Goal: Task Accomplishment & Management: Manage account settings

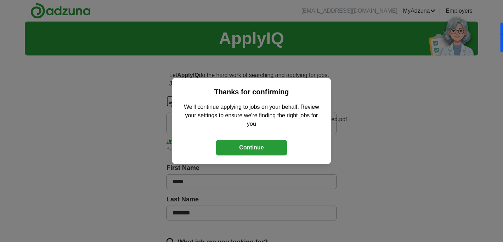
click at [250, 148] on button "Continue" at bounding box center [251, 148] width 71 height 16
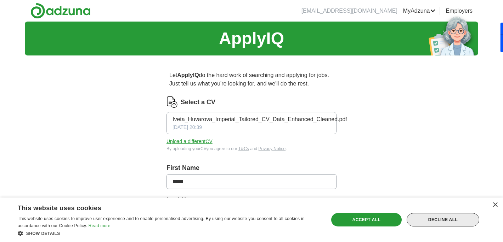
click at [434, 221] on div "Decline all" at bounding box center [442, 219] width 73 height 13
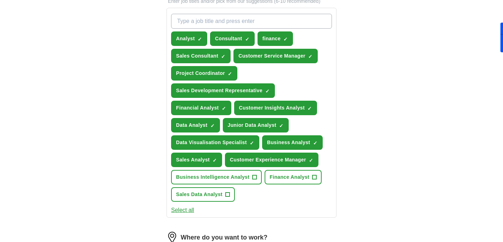
scroll to position [254, 0]
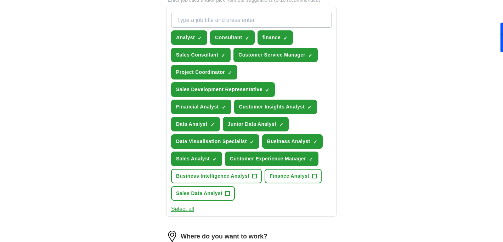
click at [0, 0] on span "×" at bounding box center [0, 0] width 0 height 0
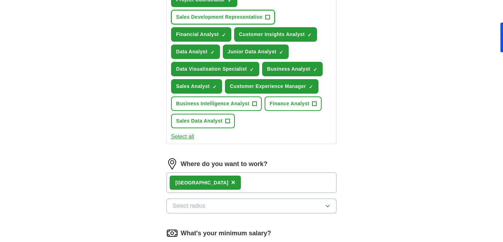
scroll to position [331, 0]
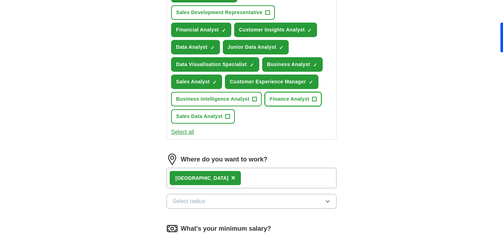
click at [309, 99] on button "Finance Analyst +" at bounding box center [292, 99] width 57 height 15
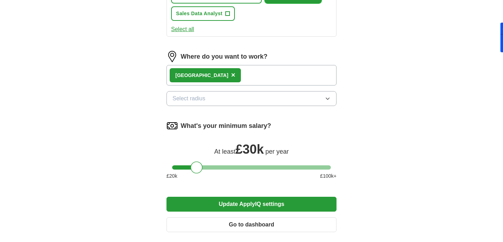
scroll to position [435, 0]
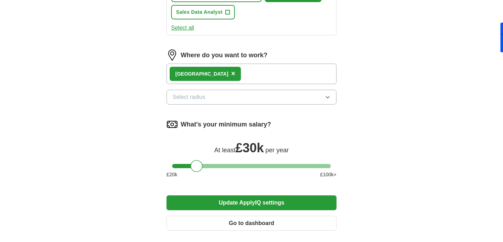
click at [218, 70] on div "London ×" at bounding box center [251, 74] width 170 height 21
click at [192, 97] on span "Select radius" at bounding box center [188, 97] width 33 height 8
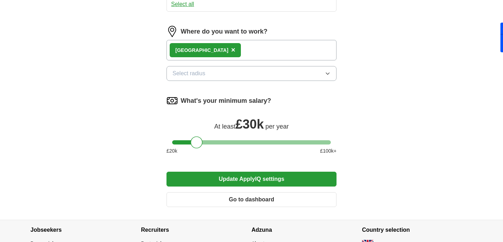
scroll to position [459, 0]
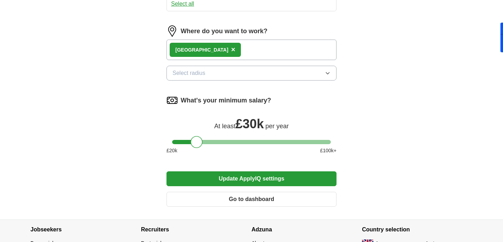
click at [223, 48] on div "London ×" at bounding box center [251, 50] width 170 height 21
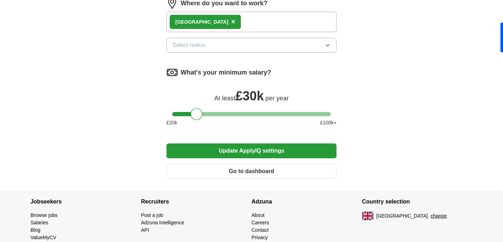
scroll to position [494, 0]
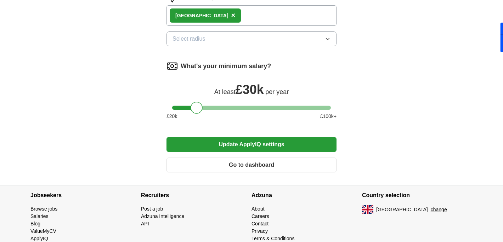
click at [174, 148] on button "Update ApplyIQ settings" at bounding box center [251, 144] width 170 height 15
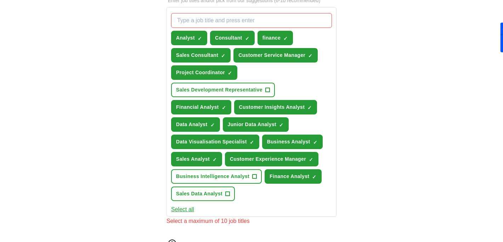
scroll to position [251, 0]
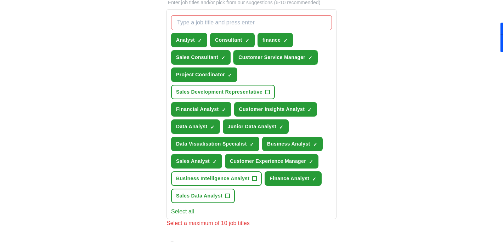
click at [0, 0] on span "×" at bounding box center [0, 0] width 0 height 0
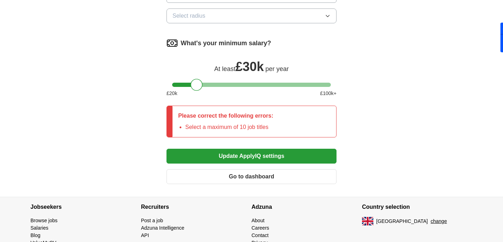
scroll to position [526, 0]
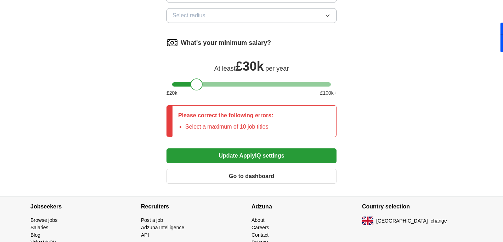
click at [206, 153] on button "Update ApplyIQ settings" at bounding box center [251, 156] width 170 height 15
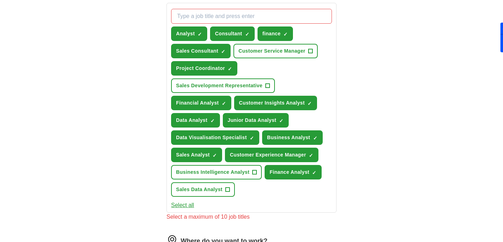
scroll to position [257, 0]
click at [0, 0] on span "×" at bounding box center [0, 0] width 0 height 0
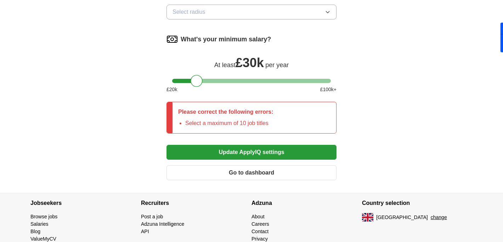
scroll to position [533, 0]
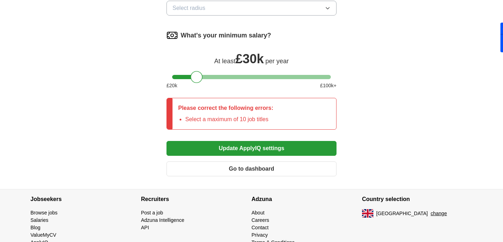
click at [191, 149] on button "Update ApplyIQ settings" at bounding box center [251, 148] width 170 height 15
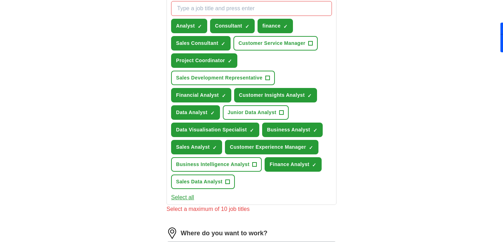
scroll to position [263, 0]
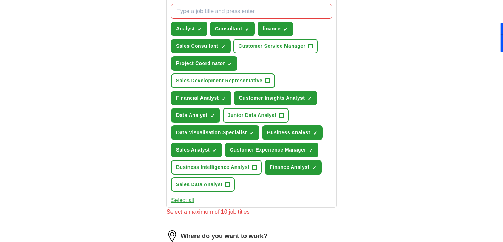
click at [0, 0] on span "×" at bounding box center [0, 0] width 0 height 0
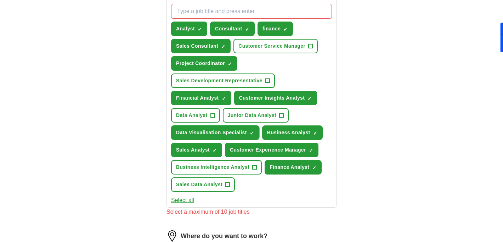
click at [0, 0] on span "×" at bounding box center [0, 0] width 0 height 0
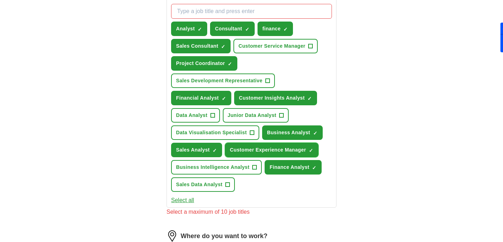
click at [0, 0] on span "×" at bounding box center [0, 0] width 0 height 0
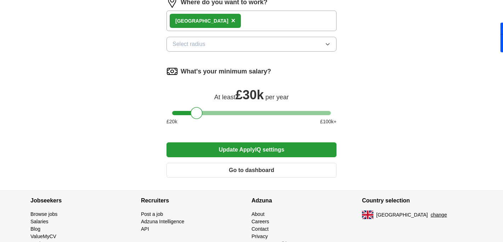
scroll to position [492, 0]
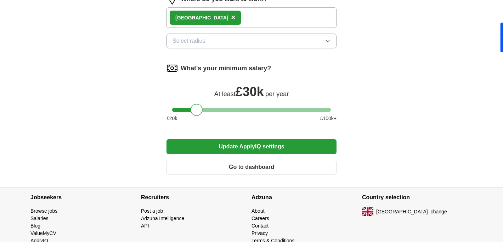
click at [260, 147] on button "Update ApplyIQ settings" at bounding box center [251, 146] width 170 height 15
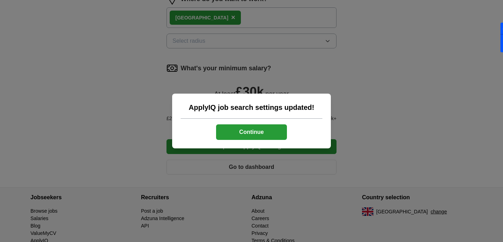
click at [228, 132] on button "Continue" at bounding box center [251, 133] width 71 height 16
